Goal: Transaction & Acquisition: Purchase product/service

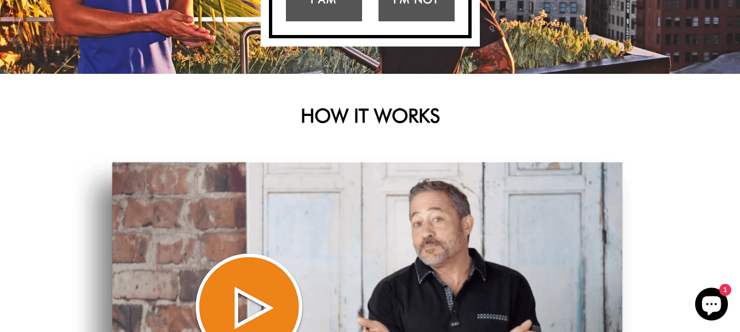
scroll to position [274, 0]
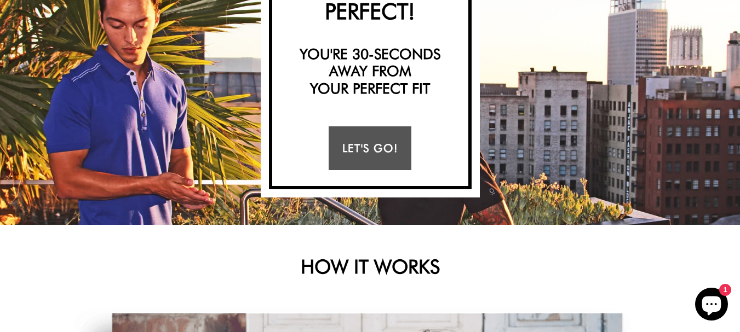
scroll to position [110, 0]
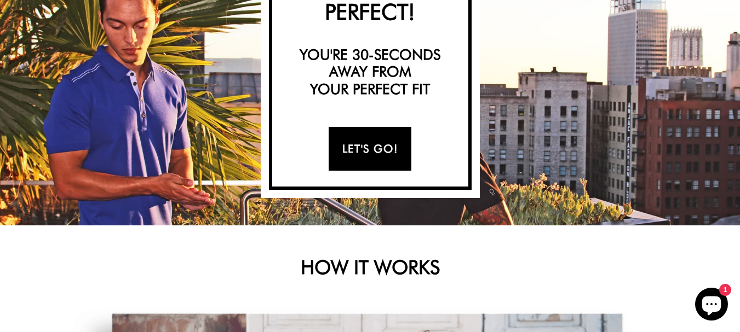
click at [373, 148] on link "Let's Go!" at bounding box center [370, 149] width 83 height 44
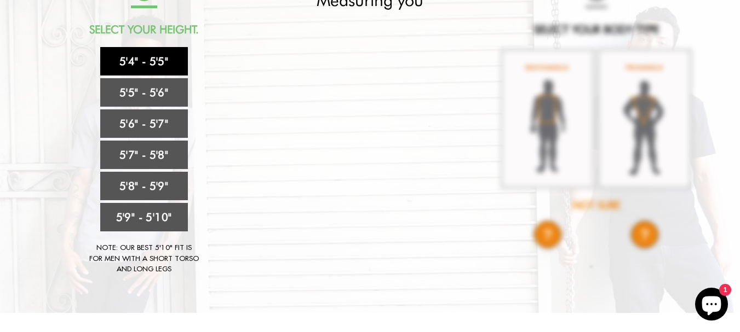
click at [171, 60] on link "5'4" - 5'5"" at bounding box center [144, 61] width 88 height 28
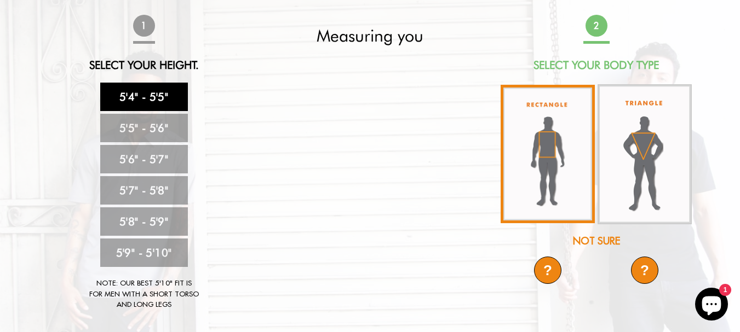
scroll to position [55, 0]
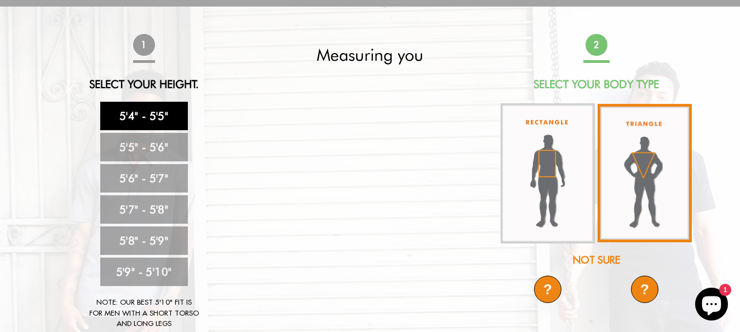
click at [638, 209] on img at bounding box center [644, 173] width 94 height 139
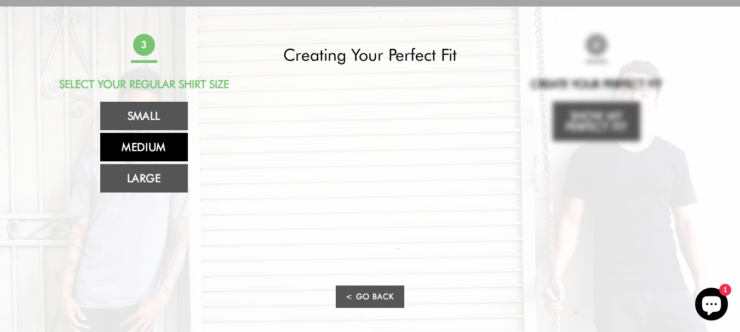
click at [146, 149] on link "Medium" at bounding box center [144, 147] width 88 height 28
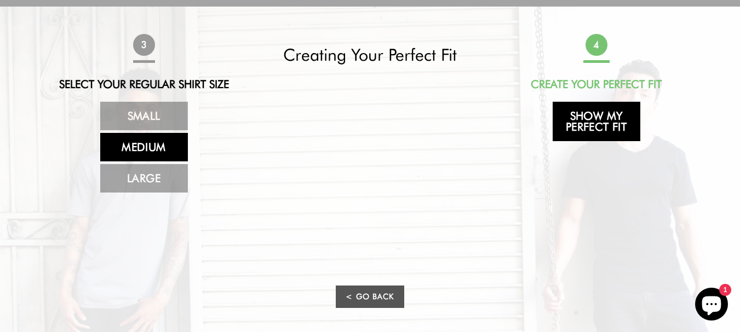
click at [591, 129] on link "Show My Perfect Fit" at bounding box center [596, 121] width 88 height 39
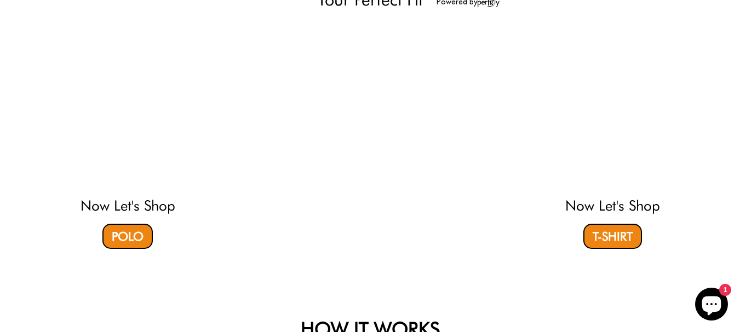
scroll to position [164, 0]
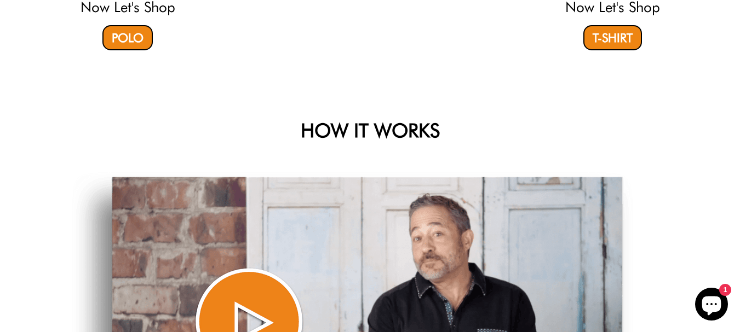
select select "triangle"
select select "M"
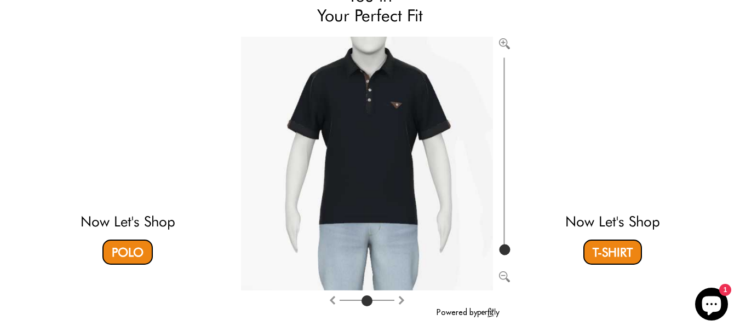
scroll to position [110, 0]
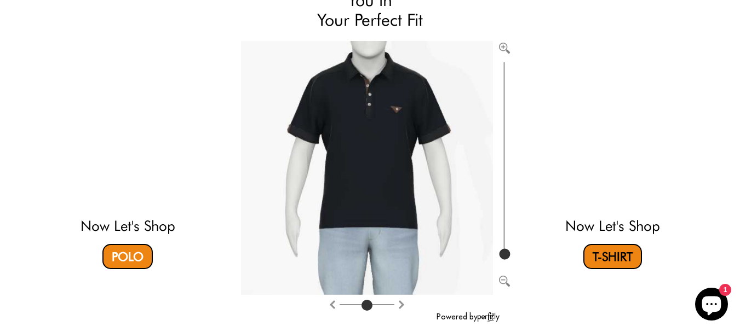
click at [603, 250] on link "T-Shirt" at bounding box center [612, 256] width 59 height 25
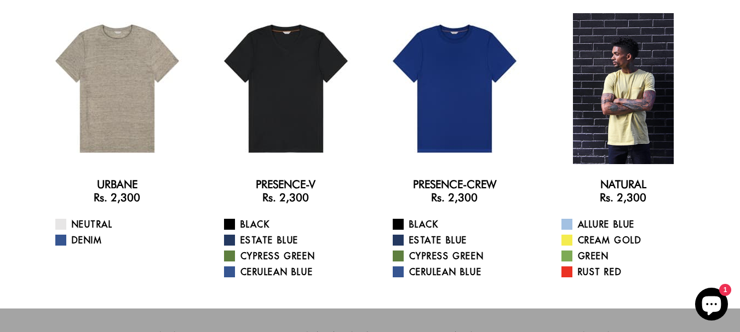
scroll to position [55, 0]
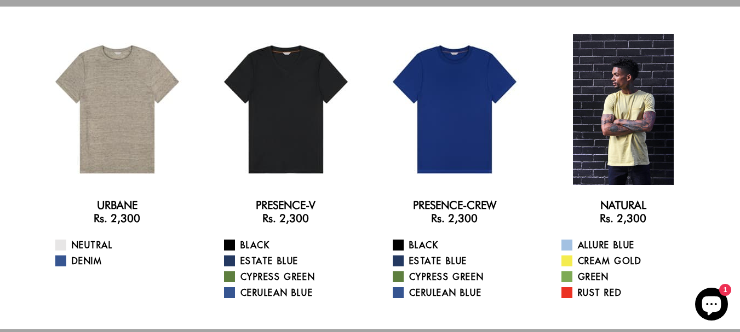
click at [626, 117] on div at bounding box center [623, 109] width 151 height 151
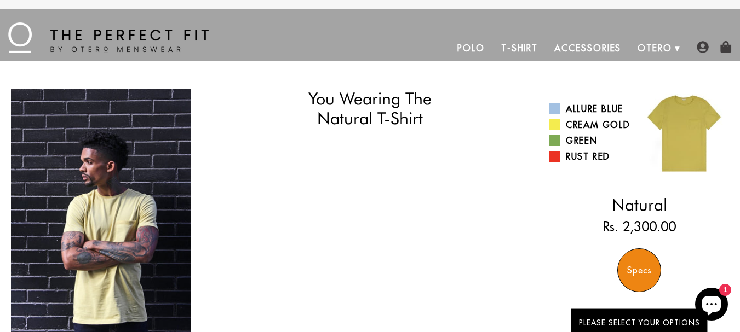
select select "triangle"
select select "M"
